Goal: Task Accomplishment & Management: Use online tool/utility

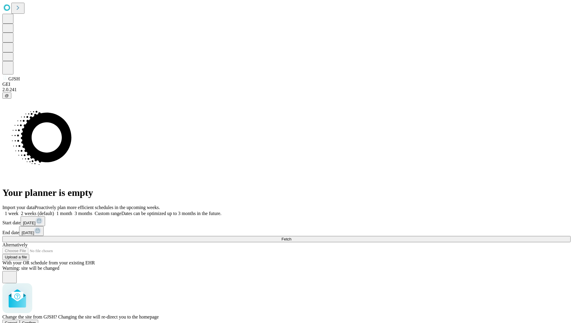
click at [36, 320] on span "Confirm" at bounding box center [29, 322] width 14 height 4
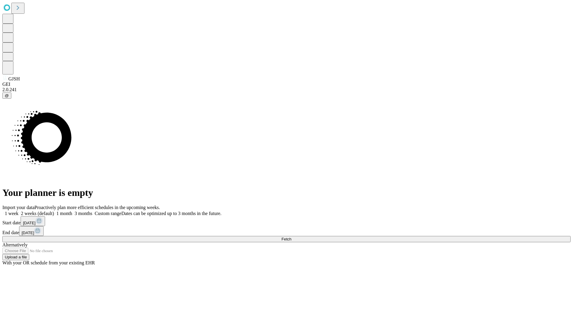
click at [19, 211] on label "1 week" at bounding box center [10, 213] width 16 height 5
click at [291, 237] on span "Fetch" at bounding box center [287, 239] width 10 height 4
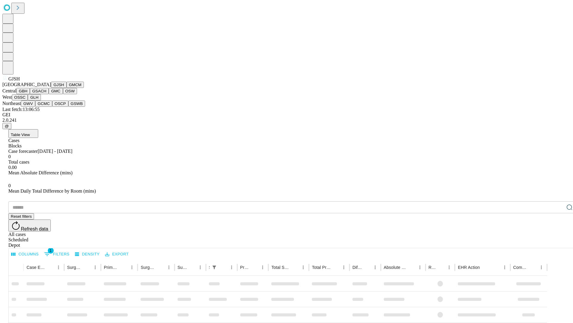
click at [67, 88] on button "GMCM" at bounding box center [75, 85] width 17 height 6
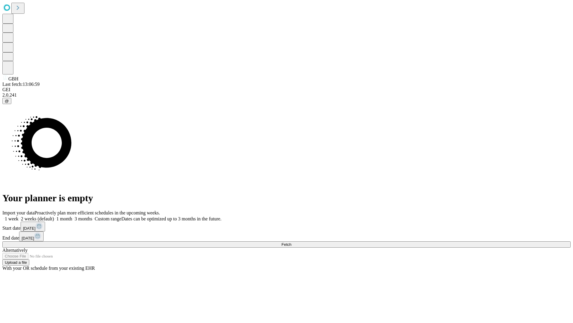
click at [19, 216] on label "1 week" at bounding box center [10, 218] width 16 height 5
click at [291, 242] on span "Fetch" at bounding box center [287, 244] width 10 height 4
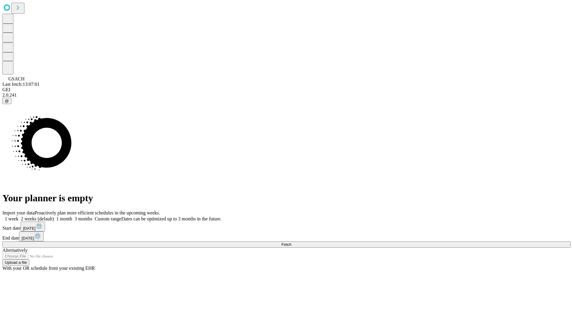
click at [291, 242] on span "Fetch" at bounding box center [287, 244] width 10 height 4
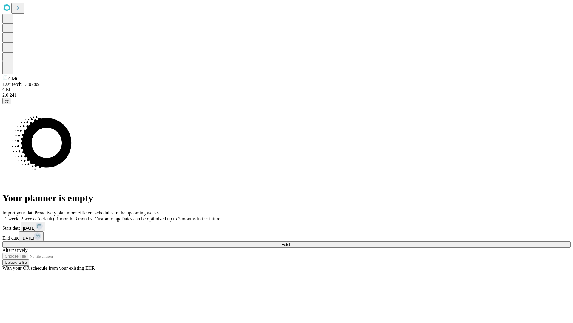
click at [19, 216] on label "1 week" at bounding box center [10, 218] width 16 height 5
click at [291, 242] on span "Fetch" at bounding box center [287, 244] width 10 height 4
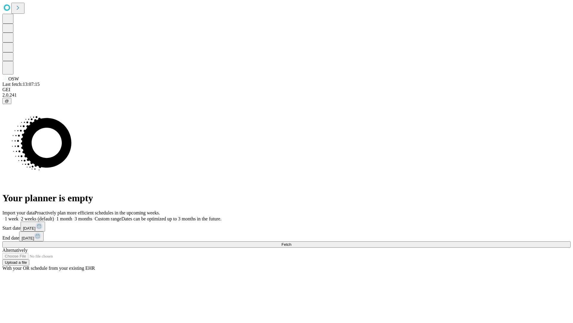
click at [19, 216] on label "1 week" at bounding box center [10, 218] width 16 height 5
click at [291, 242] on span "Fetch" at bounding box center [287, 244] width 10 height 4
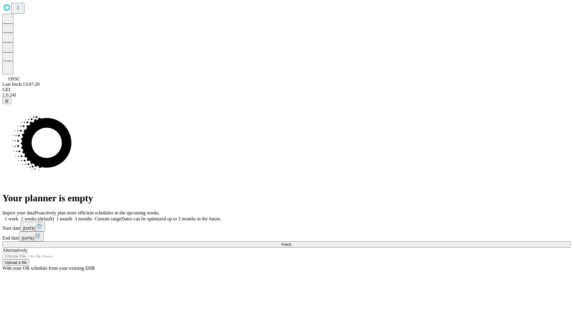
click at [19, 216] on label "1 week" at bounding box center [10, 218] width 16 height 5
click at [291, 242] on span "Fetch" at bounding box center [287, 244] width 10 height 4
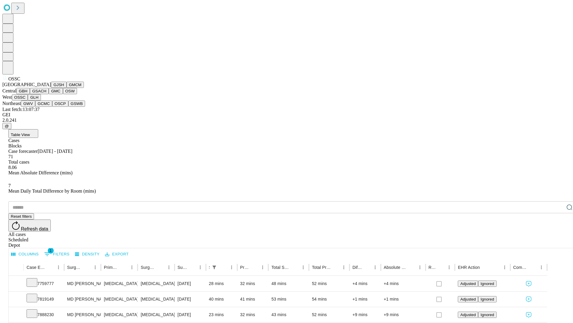
click at [41, 100] on button "GLH" at bounding box center [34, 97] width 13 height 6
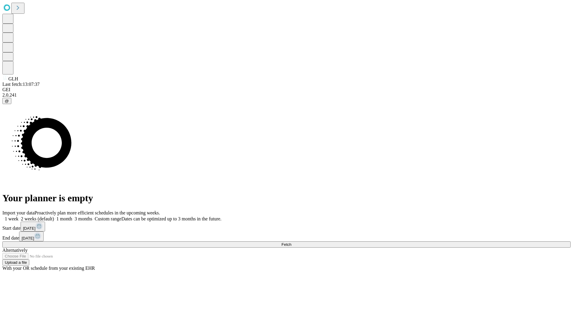
click at [19, 216] on label "1 week" at bounding box center [10, 218] width 16 height 5
click at [291, 242] on span "Fetch" at bounding box center [287, 244] width 10 height 4
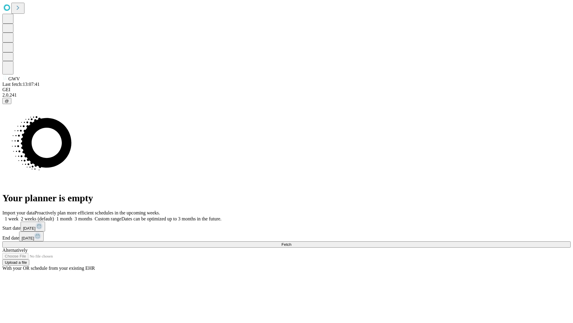
click at [291, 242] on span "Fetch" at bounding box center [287, 244] width 10 height 4
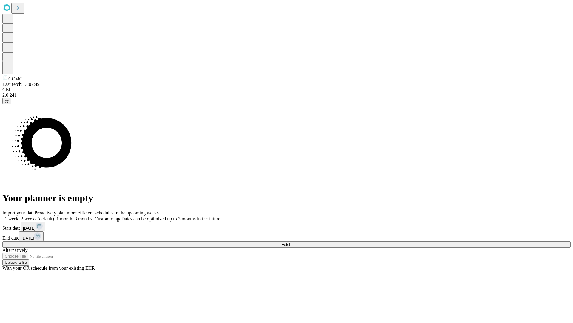
click at [19, 216] on label "1 week" at bounding box center [10, 218] width 16 height 5
click at [291, 242] on span "Fetch" at bounding box center [287, 244] width 10 height 4
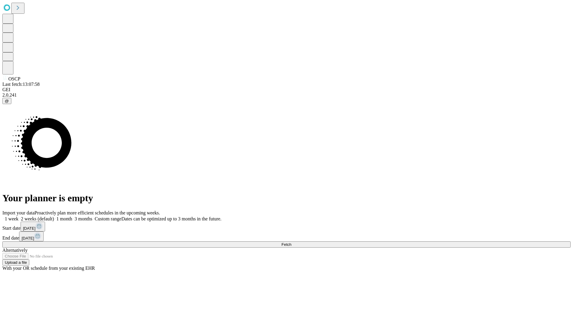
click at [19, 216] on label "1 week" at bounding box center [10, 218] width 16 height 5
click at [291, 242] on span "Fetch" at bounding box center [287, 244] width 10 height 4
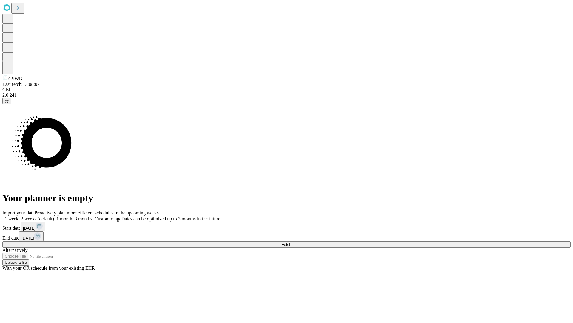
click at [19, 216] on label "1 week" at bounding box center [10, 218] width 16 height 5
click at [291, 242] on span "Fetch" at bounding box center [287, 244] width 10 height 4
